Goal: Find specific page/section: Find specific page/section

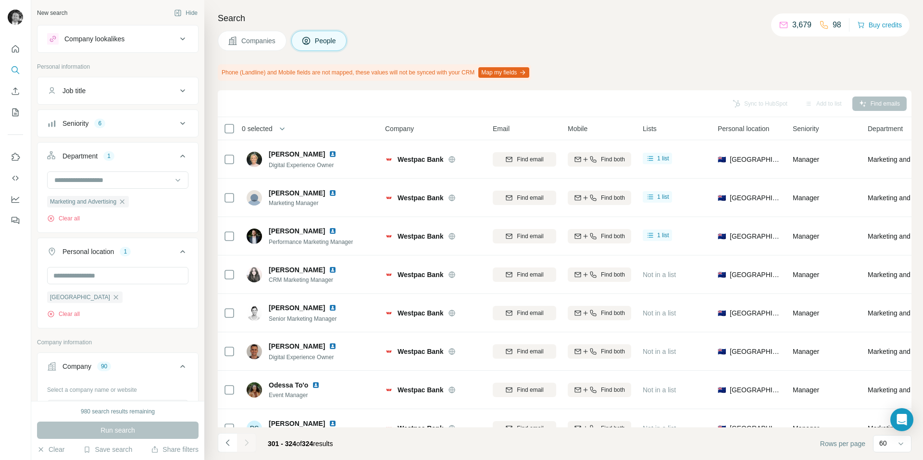
scroll to position [406, 0]
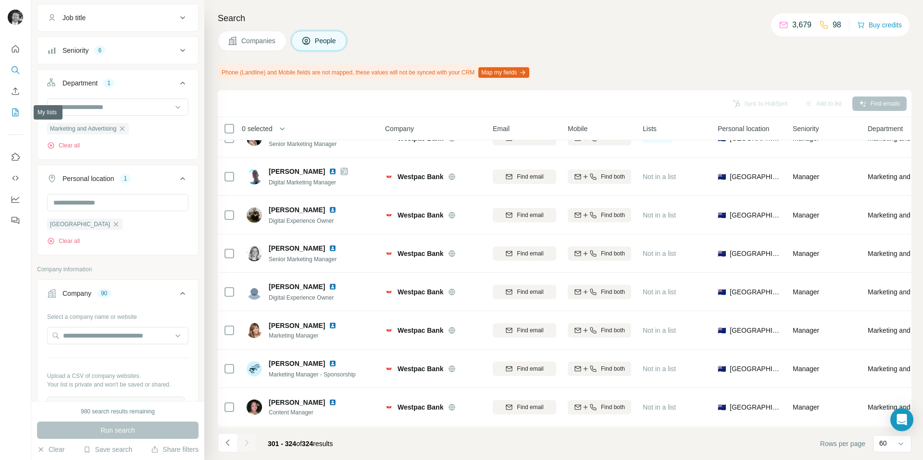
click at [13, 111] on icon "My lists" at bounding box center [16, 113] width 10 height 10
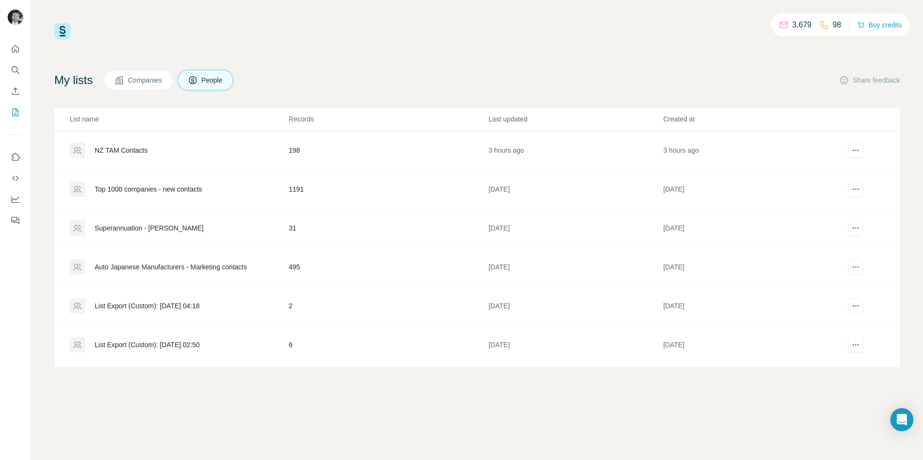
click at [133, 150] on div "NZ TAM Contacts" at bounding box center [121, 151] width 53 height 10
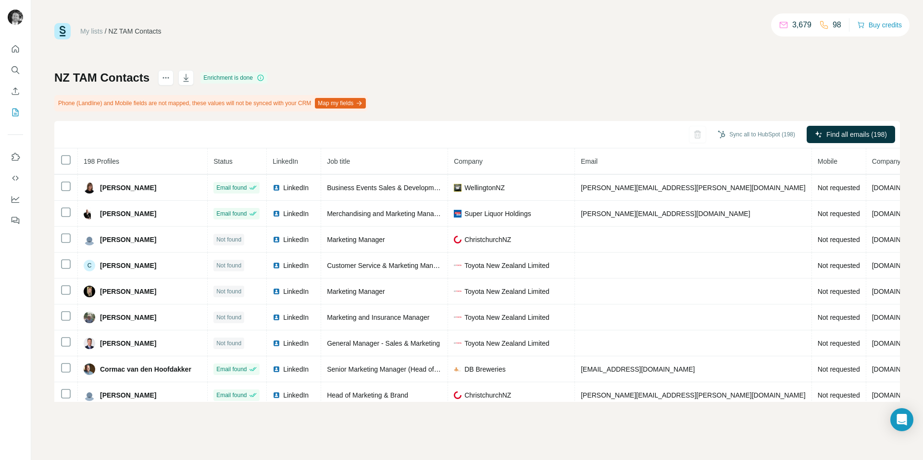
scroll to position [3146, 0]
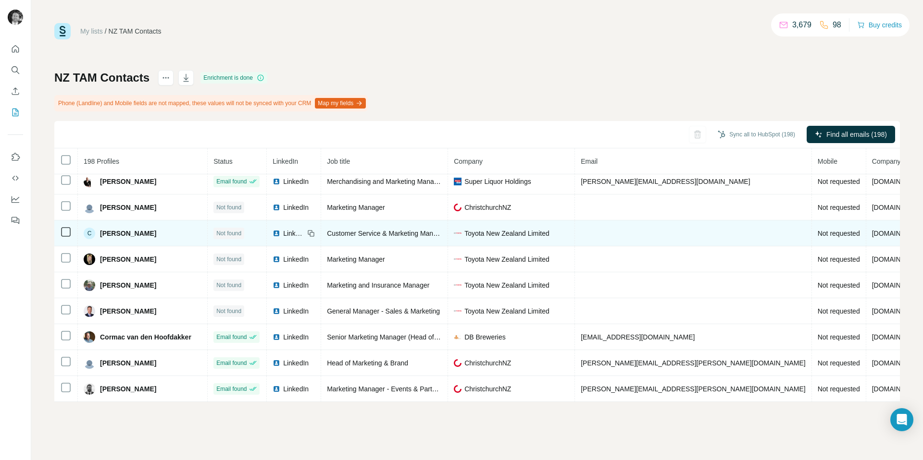
click at [579, 234] on td at bounding box center [693, 234] width 237 height 26
click at [575, 237] on td at bounding box center [693, 234] width 237 height 26
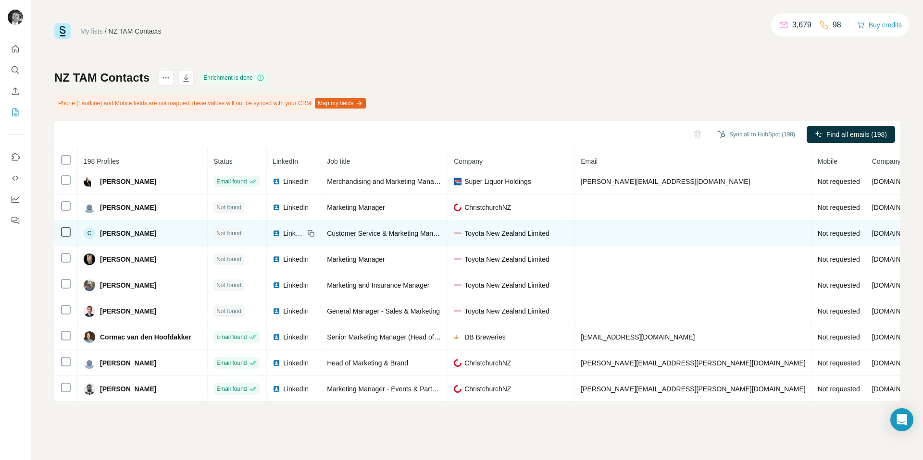
click at [575, 237] on td at bounding box center [693, 234] width 237 height 26
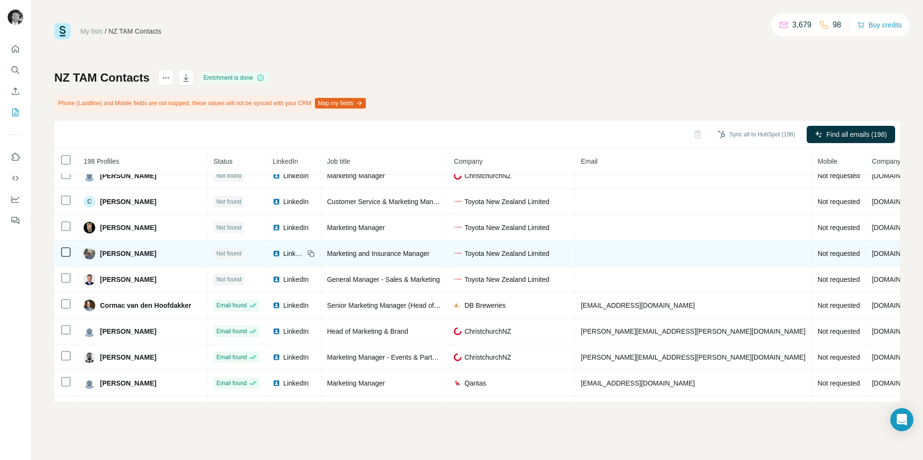
scroll to position [3181, 0]
